Goal: Information Seeking & Learning: Learn about a topic

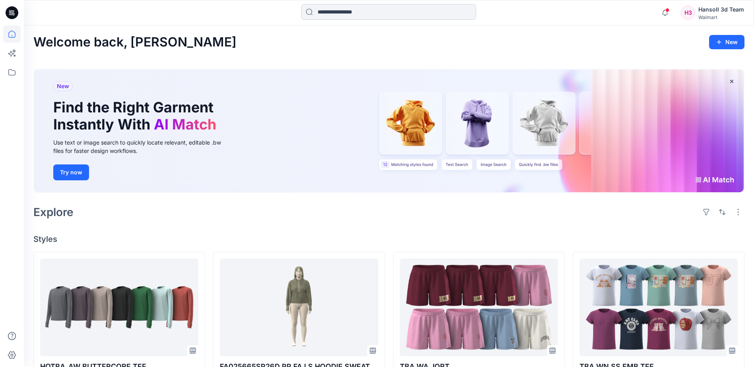
click at [366, 14] on input at bounding box center [388, 12] width 175 height 16
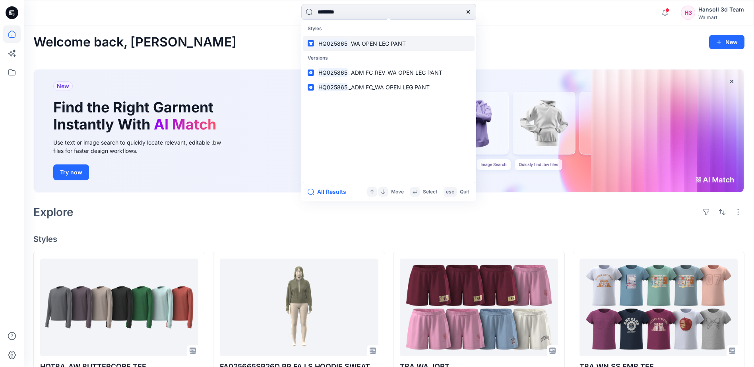
type input "********"
click at [365, 49] on link "HQ025865 _WA OPEN LEG PANT" at bounding box center [389, 43] width 172 height 15
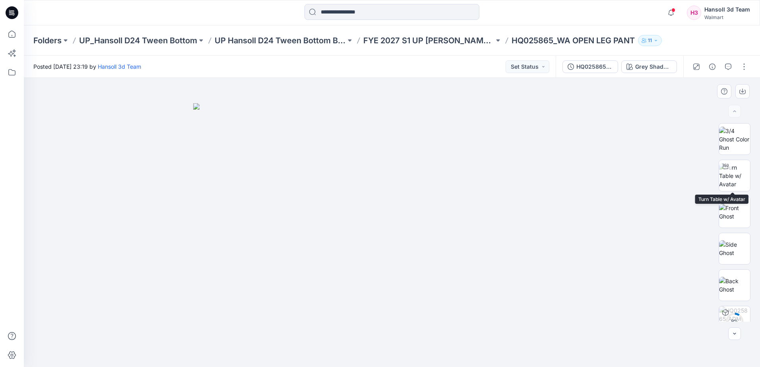
drag, startPoint x: 728, startPoint y: 176, endPoint x: 617, endPoint y: 168, distance: 111.1
click at [728, 176] on img at bounding box center [734, 175] width 31 height 25
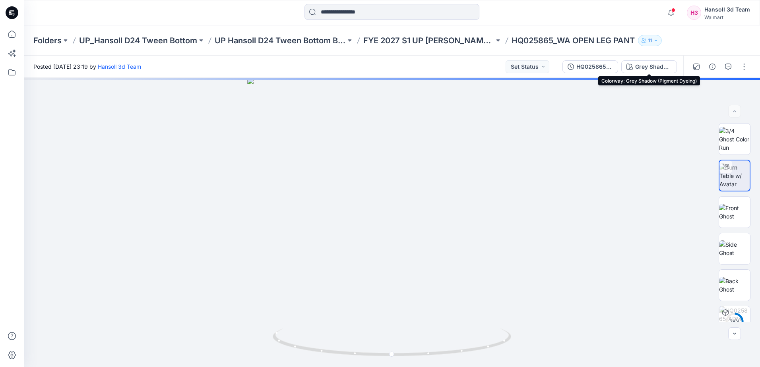
click at [656, 69] on div "Grey Shadow (Pigment Dyeing)" at bounding box center [653, 66] width 37 height 9
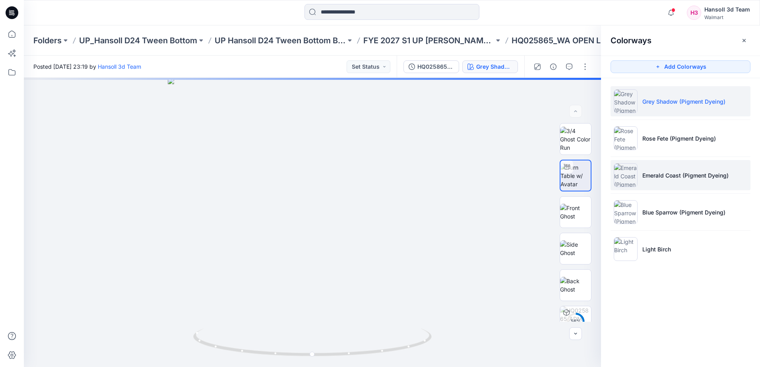
click at [673, 182] on li "Emerald Coast (Pigment Dyeing)" at bounding box center [680, 175] width 140 height 30
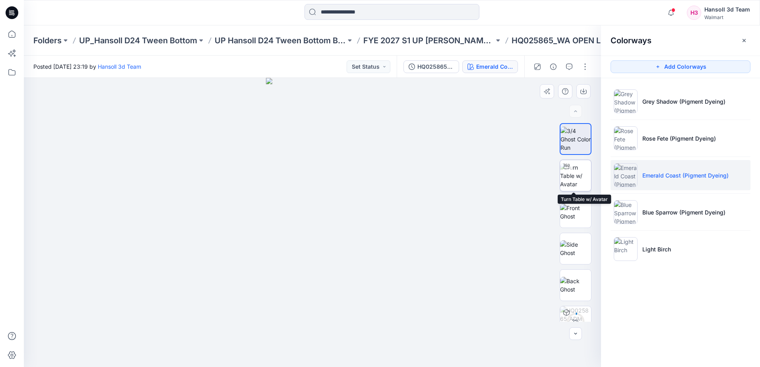
click at [574, 179] on img at bounding box center [575, 175] width 31 height 25
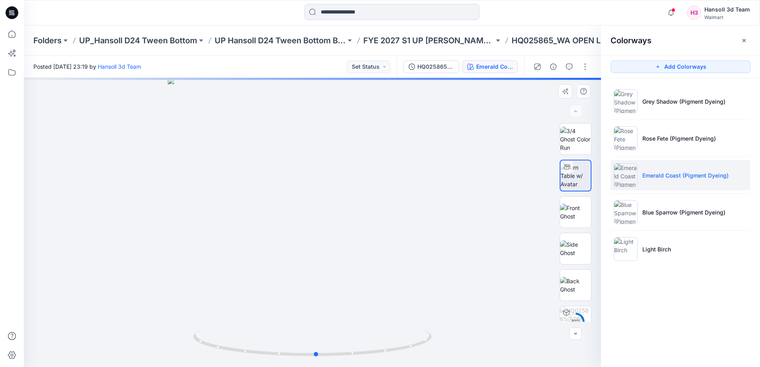
drag, startPoint x: 323, startPoint y: 281, endPoint x: 324, endPoint y: 255, distance: 26.6
click at [321, 233] on div at bounding box center [312, 222] width 577 height 289
drag, startPoint x: 318, startPoint y: 325, endPoint x: 315, endPoint y: 270, distance: 54.9
click at [315, 264] on div at bounding box center [312, 222] width 577 height 289
drag, startPoint x: 329, startPoint y: 253, endPoint x: 316, endPoint y: 174, distance: 79.3
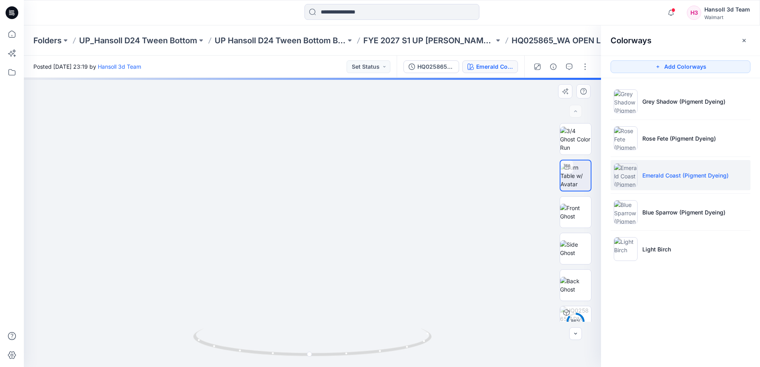
click at [316, 174] on img at bounding box center [302, 53] width 726 height 627
drag, startPoint x: 321, startPoint y: 249, endPoint x: 321, endPoint y: 144, distance: 105.3
click at [320, 143] on img at bounding box center [312, 168] width 398 height 398
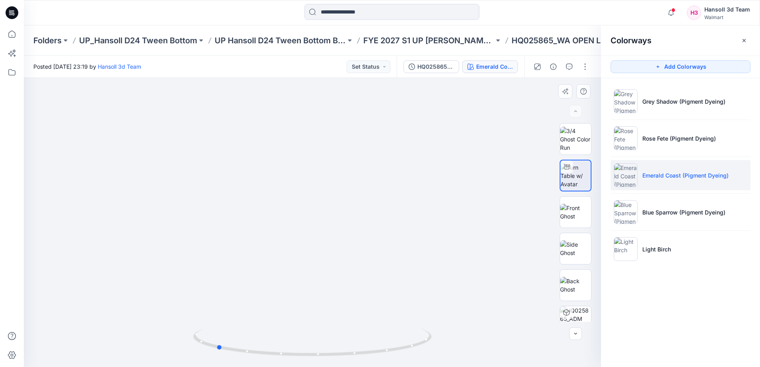
drag, startPoint x: 380, startPoint y: 355, endPoint x: 286, endPoint y: 360, distance: 93.5
click at [286, 360] on div at bounding box center [312, 347] width 238 height 40
drag, startPoint x: 331, startPoint y: 355, endPoint x: 381, endPoint y: 352, distance: 49.4
click at [381, 352] on icon at bounding box center [313, 344] width 240 height 30
click at [44, 272] on div at bounding box center [312, 222] width 577 height 289
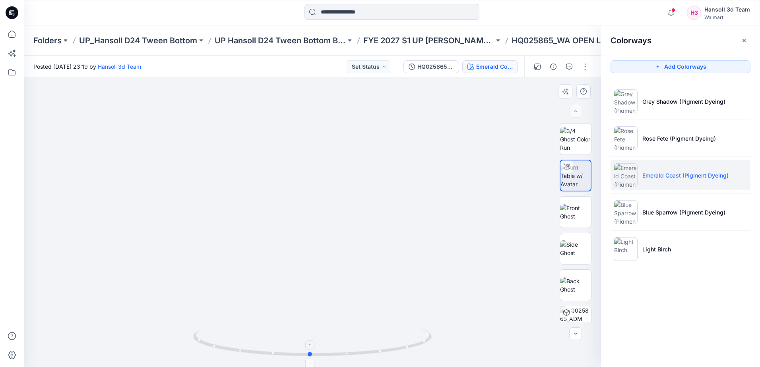
drag, startPoint x: 305, startPoint y: 352, endPoint x: 331, endPoint y: 353, distance: 26.6
click at [331, 353] on icon at bounding box center [313, 344] width 240 height 30
click at [23, 209] on div at bounding box center [12, 183] width 24 height 367
drag, startPoint x: 376, startPoint y: 355, endPoint x: 280, endPoint y: 361, distance: 95.9
click at [280, 361] on div at bounding box center [312, 347] width 238 height 40
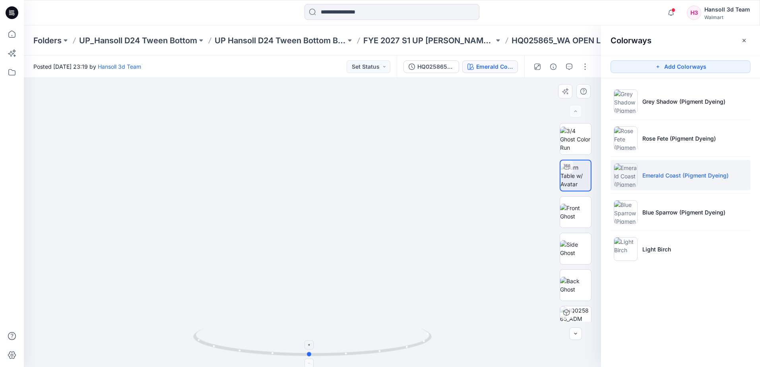
drag, startPoint x: 285, startPoint y: 353, endPoint x: 380, endPoint y: 353, distance: 94.9
click at [380, 353] on icon at bounding box center [313, 344] width 240 height 30
click at [319, 222] on img at bounding box center [312, 168] width 398 height 398
click at [154, 229] on img at bounding box center [312, 168] width 398 height 398
click at [414, 351] on icon at bounding box center [313, 344] width 240 height 30
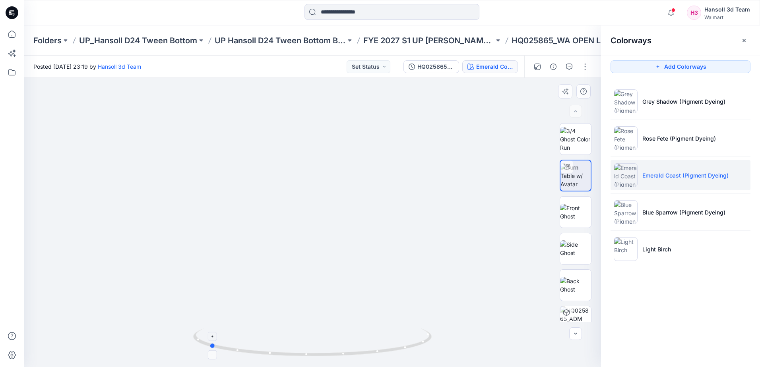
drag, startPoint x: 408, startPoint y: 348, endPoint x: 308, endPoint y: 356, distance: 100.0
click at [308, 356] on icon at bounding box center [313, 344] width 240 height 30
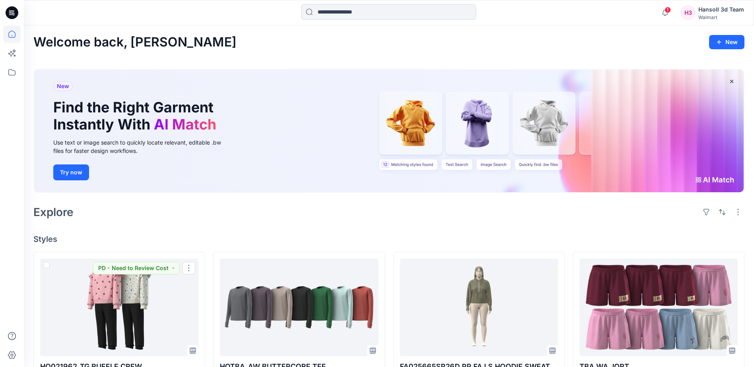
click at [17, 273] on div at bounding box center [11, 196] width 17 height 342
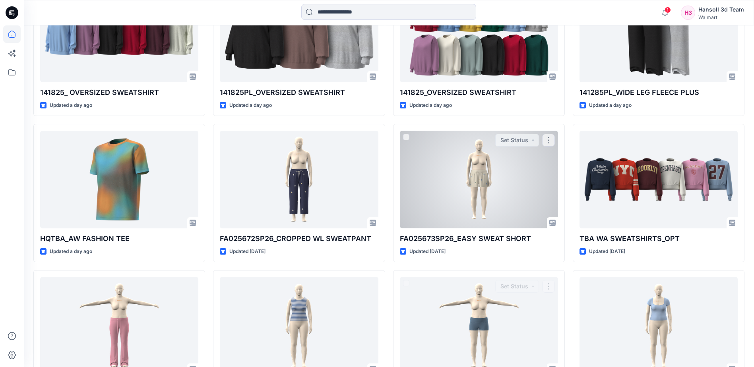
scroll to position [711, 0]
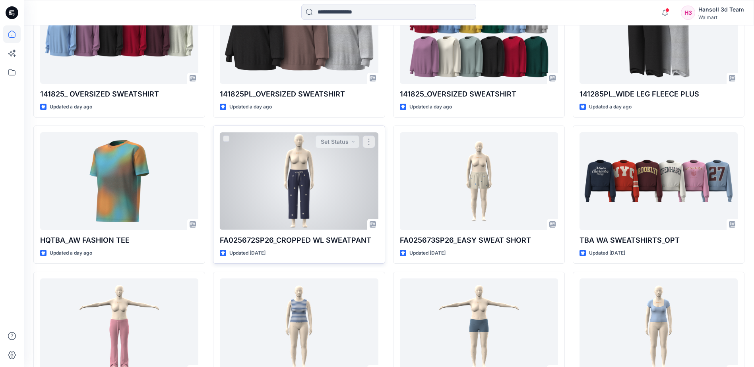
click at [345, 207] on div at bounding box center [299, 180] width 158 height 97
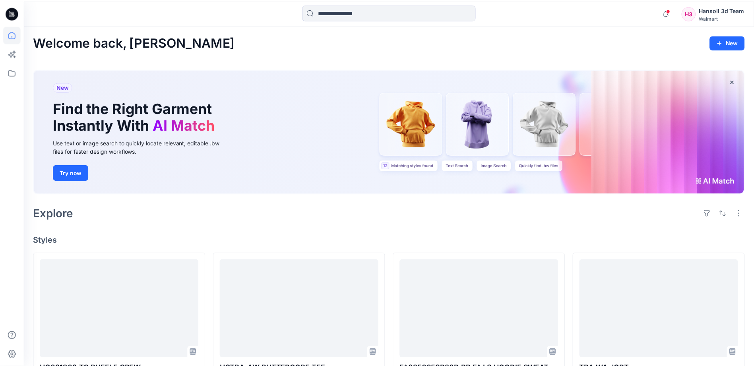
scroll to position [711, 0]
